Goal: Navigation & Orientation: Find specific page/section

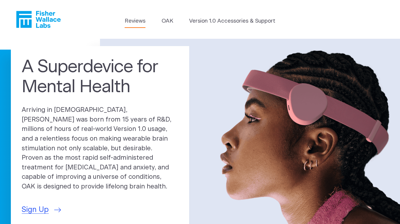
click at [134, 20] on link "Reviews" at bounding box center [135, 21] width 21 height 8
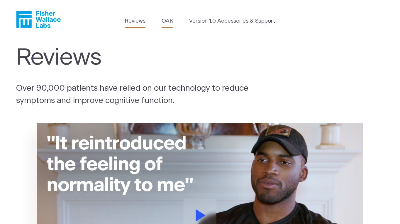
click at [169, 19] on link "OAK" at bounding box center [168, 21] width 12 height 8
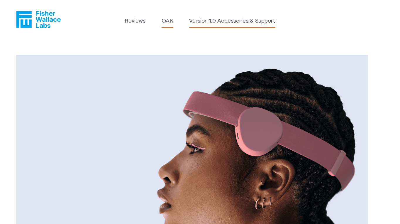
click at [252, 21] on link "Version 1.0 Accessories & Support" at bounding box center [232, 21] width 86 height 8
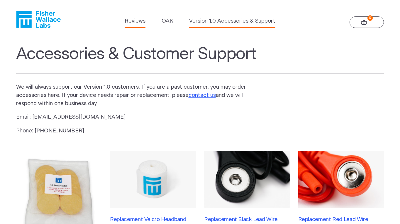
click at [137, 19] on link "Reviews" at bounding box center [135, 21] width 21 height 8
